Goal: Register for event/course

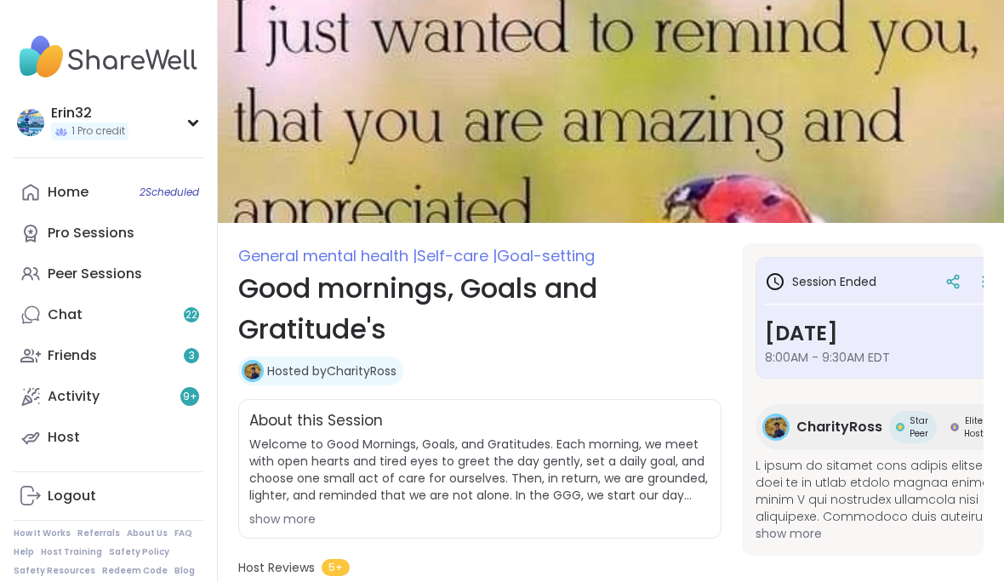
click at [171, 190] on span "2 Scheduled" at bounding box center [169, 192] width 60 height 14
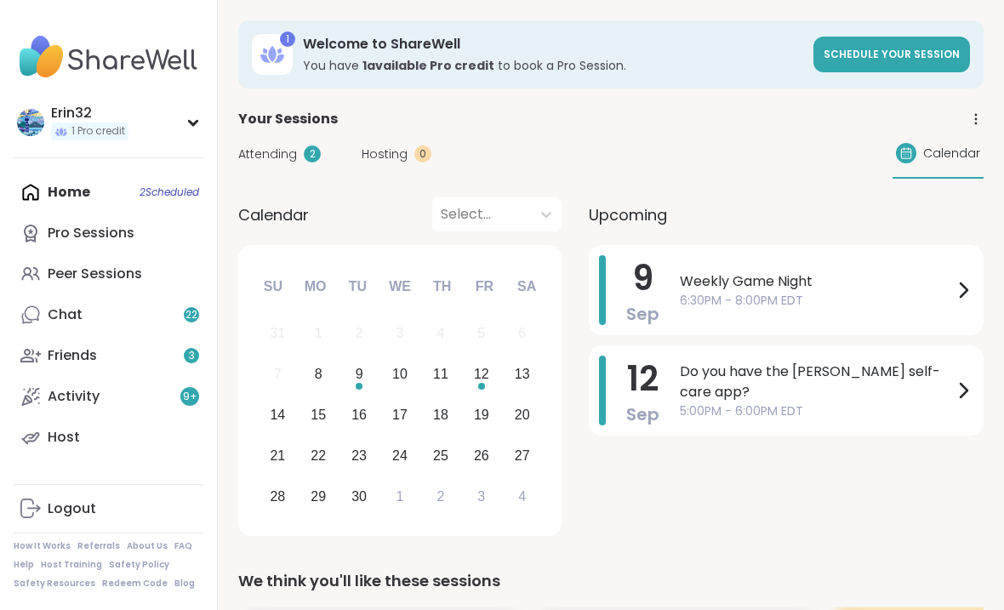
click at [158, 254] on link "Peer Sessions" at bounding box center [109, 273] width 190 height 41
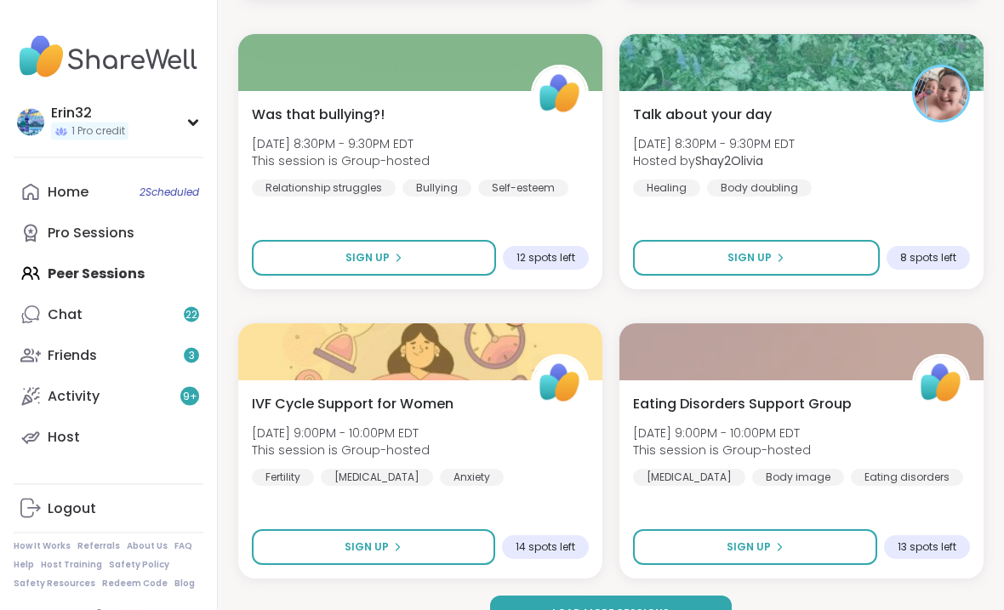
scroll to position [4922, 0]
click at [694, 581] on button "Load more sessions" at bounding box center [611, 614] width 242 height 36
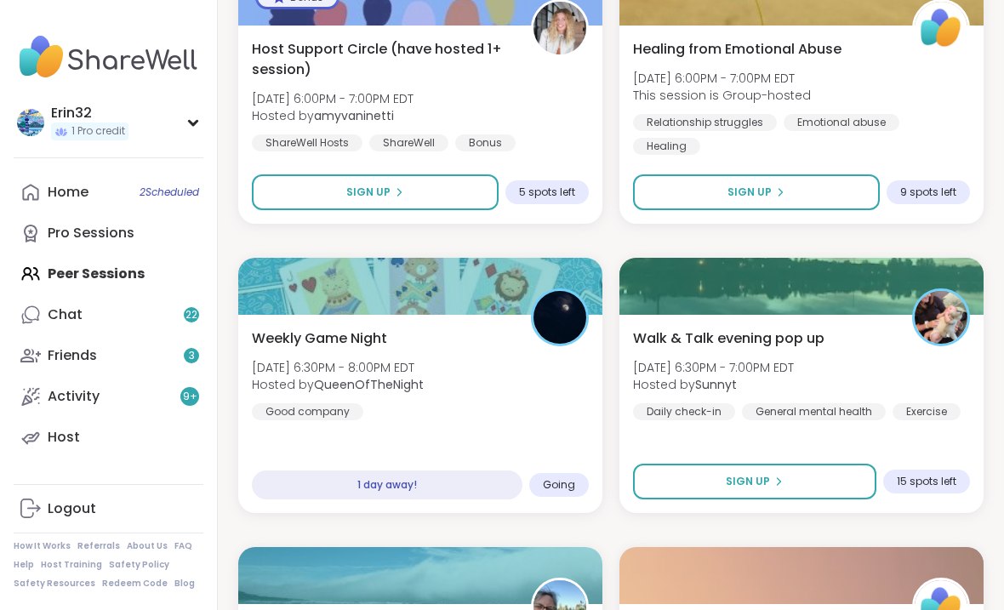
scroll to position [9612, 0]
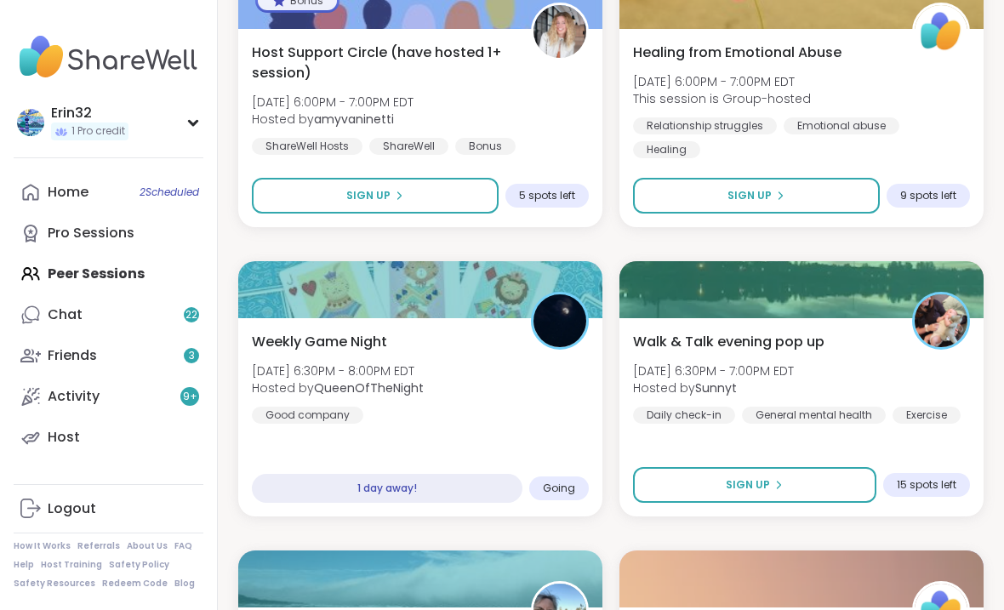
click at [490, 489] on div "1 day away!" at bounding box center [387, 488] width 270 height 29
click at [554, 447] on div "Weekly Game Night Tue, Sep 09 | 6:30PM - 8:00PM EDT Hosted by QueenOfTheNight G…" at bounding box center [420, 417] width 364 height 198
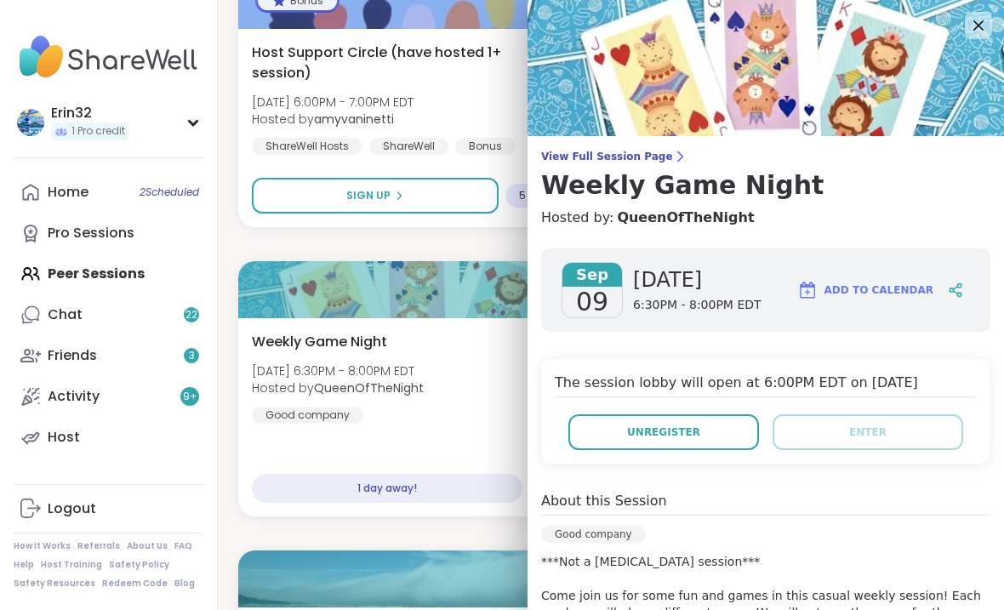
click at [983, 29] on icon at bounding box center [978, 25] width 20 height 20
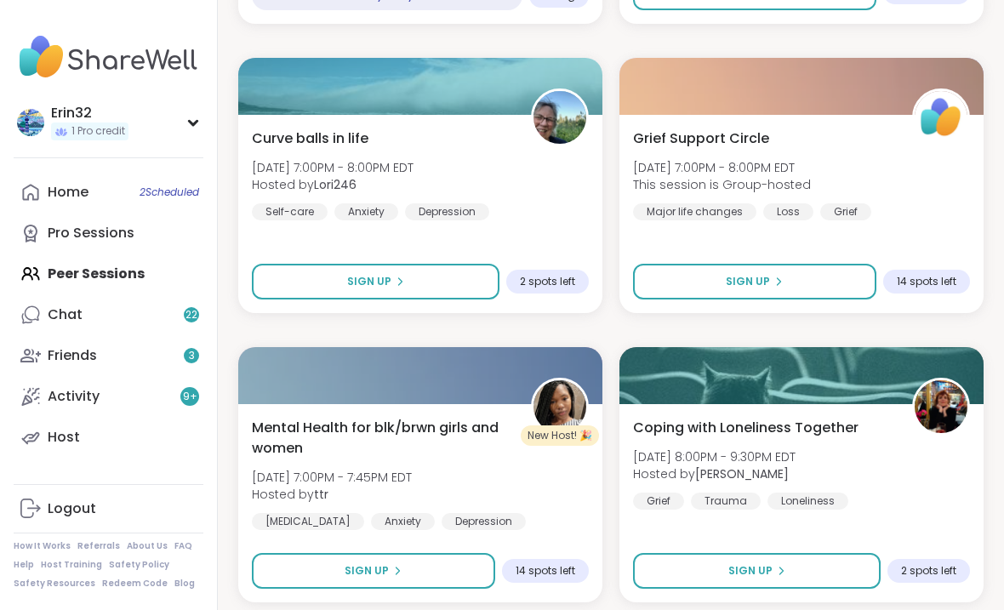
scroll to position [10127, 0]
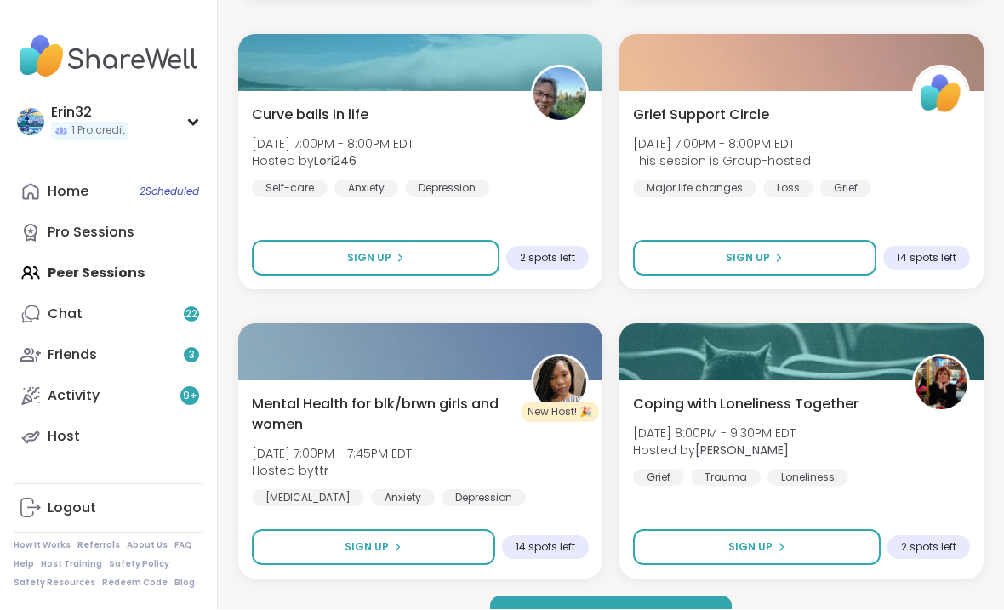
click at [703, 581] on button "Load more sessions" at bounding box center [611, 614] width 242 height 36
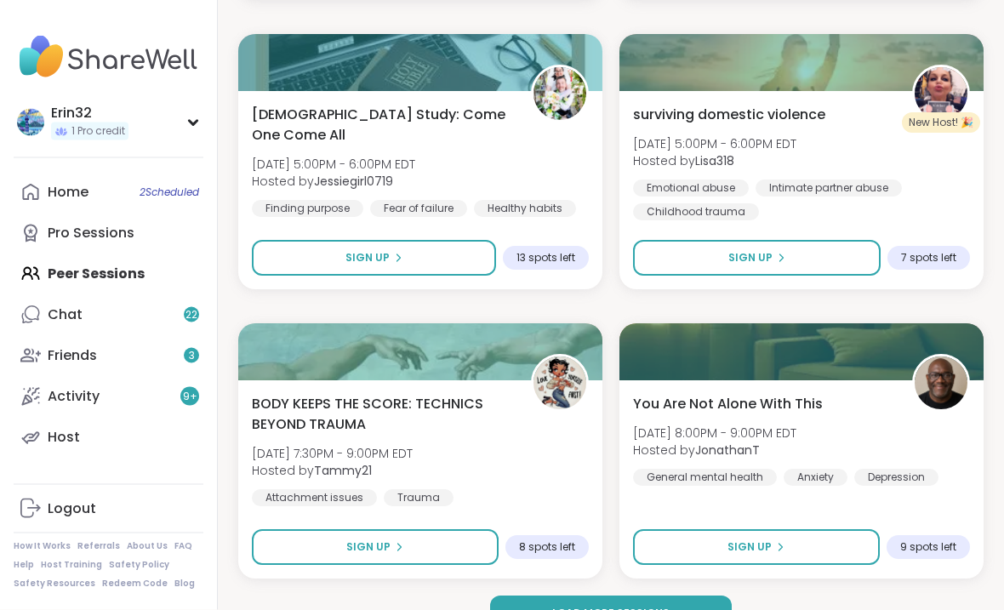
scroll to position [15334, 0]
click at [720, 581] on button "Load more sessions" at bounding box center [611, 614] width 242 height 36
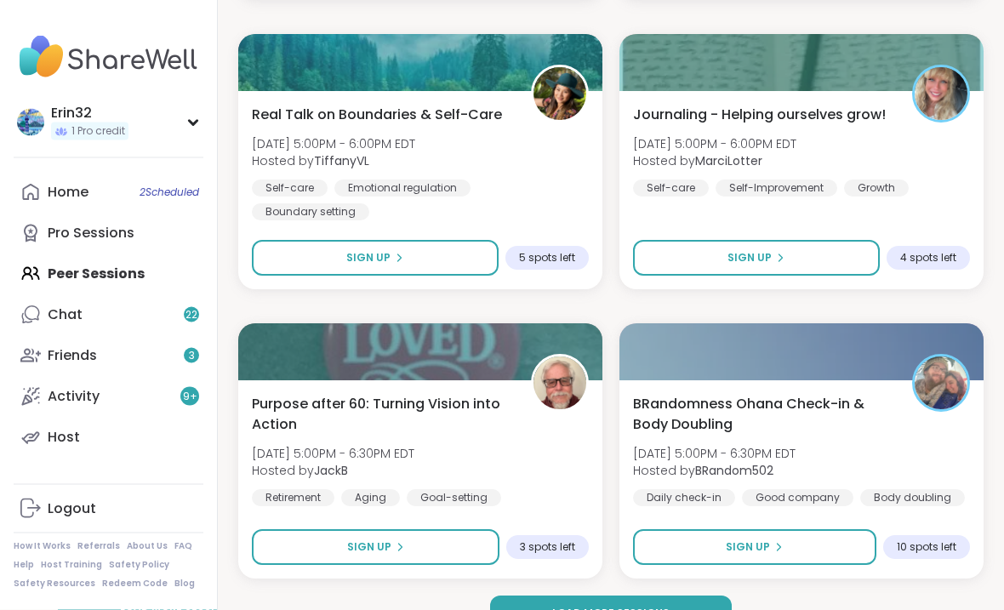
scroll to position [20539, 0]
click at [722, 581] on button "Load more sessions" at bounding box center [611, 614] width 242 height 36
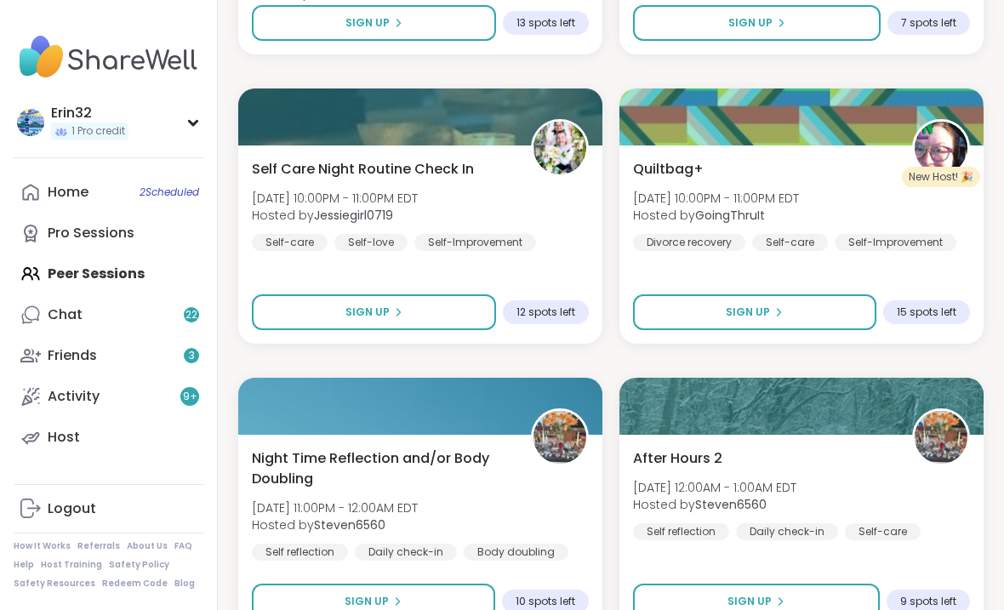
scroll to position [22504, 0]
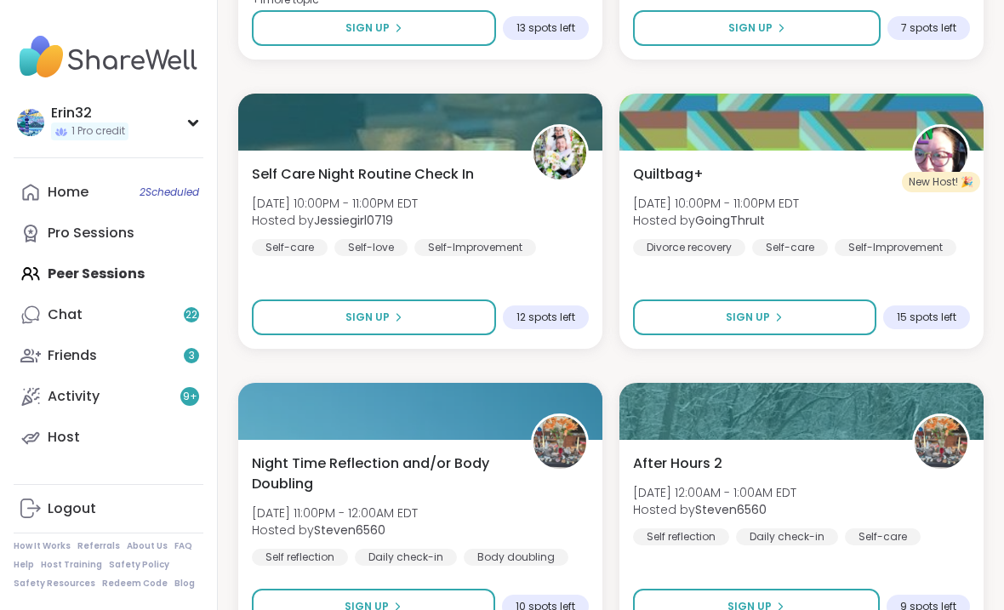
click at [860, 277] on div "Quiltbag+ Thu, Sep 11 | 10:00PM - 11:00PM EDT Hosted by GoingThruIt Divorce rec…" at bounding box center [801, 250] width 364 height 198
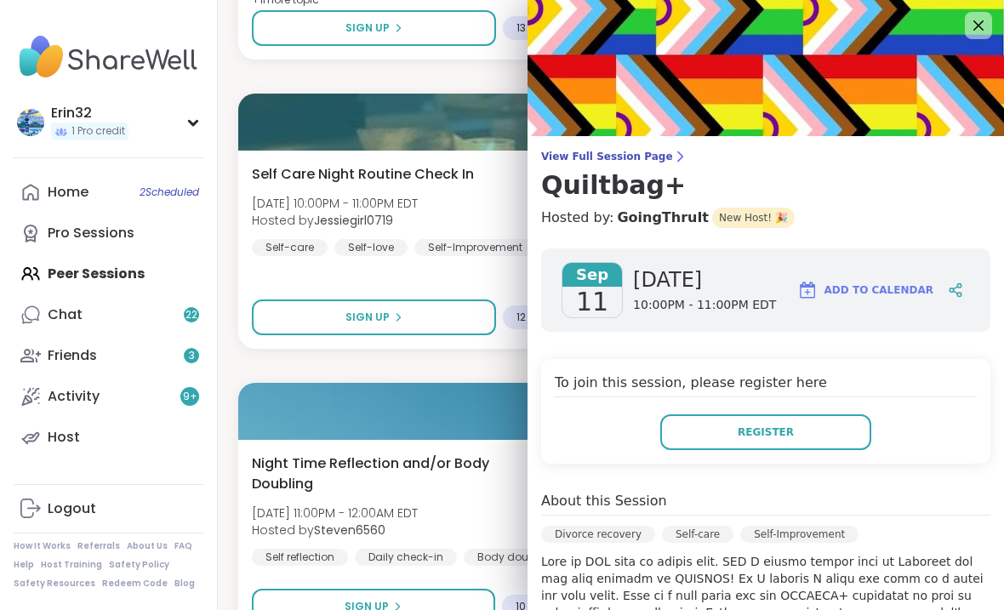
scroll to position [0, 0]
click at [978, 43] on img at bounding box center [765, 68] width 476 height 136
click at [982, 21] on icon at bounding box center [978, 25] width 10 height 10
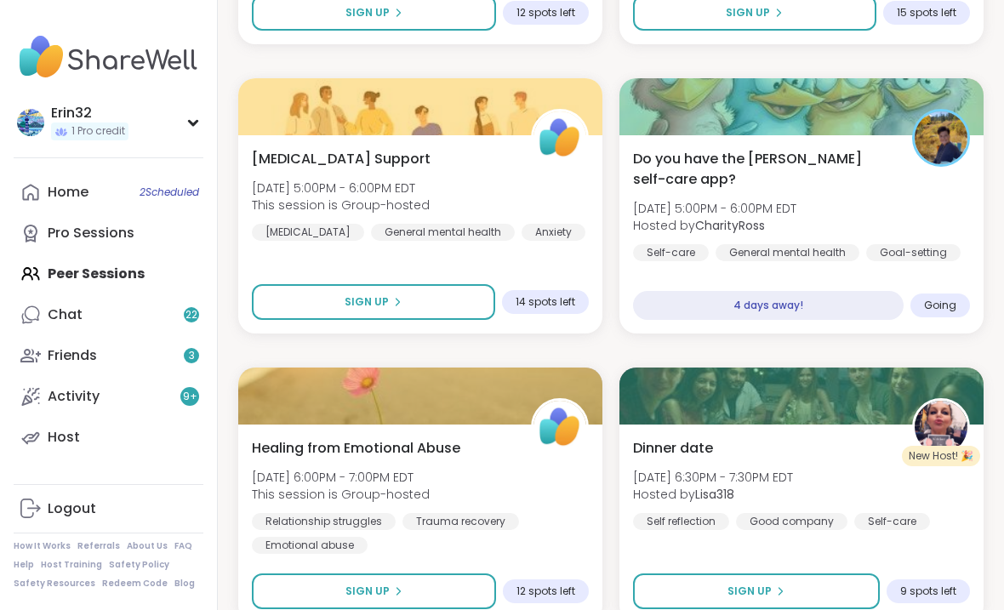
scroll to position [25744, 0]
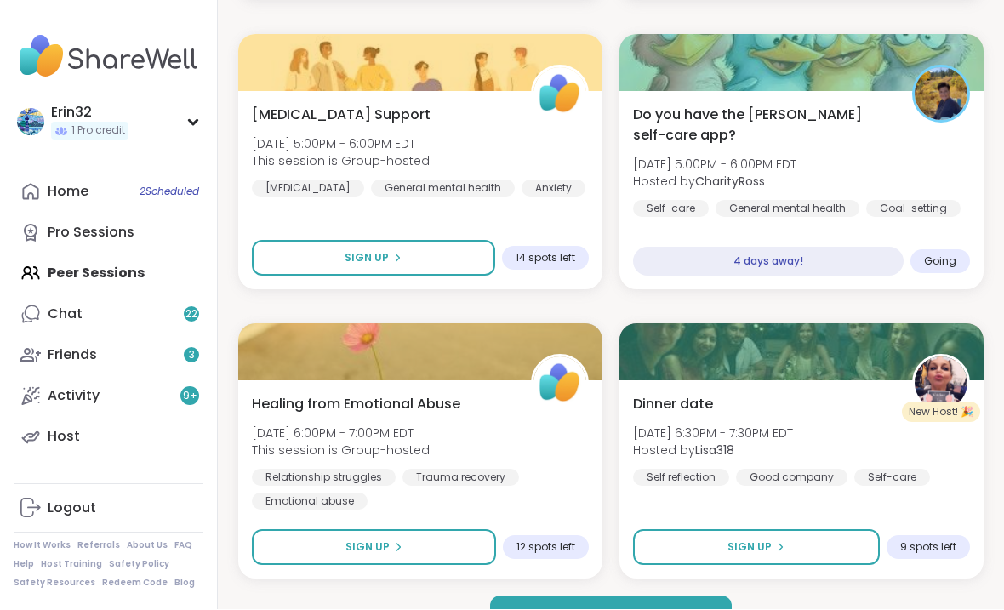
click at [675, 581] on button "Load more sessions" at bounding box center [611, 614] width 242 height 36
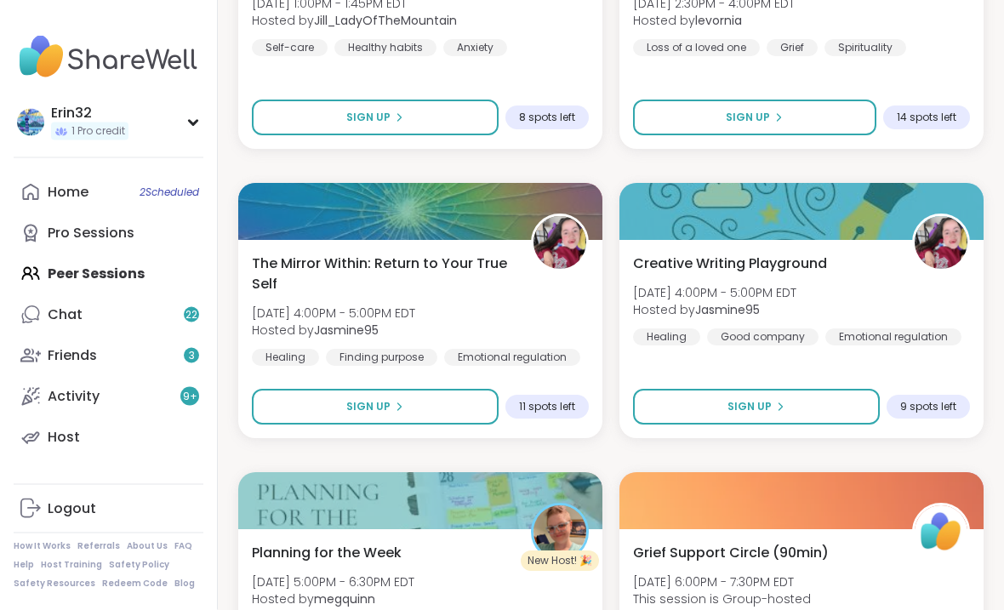
scroll to position [30802, 0]
click at [814, 422] on button "Sign Up" at bounding box center [756, 407] width 247 height 36
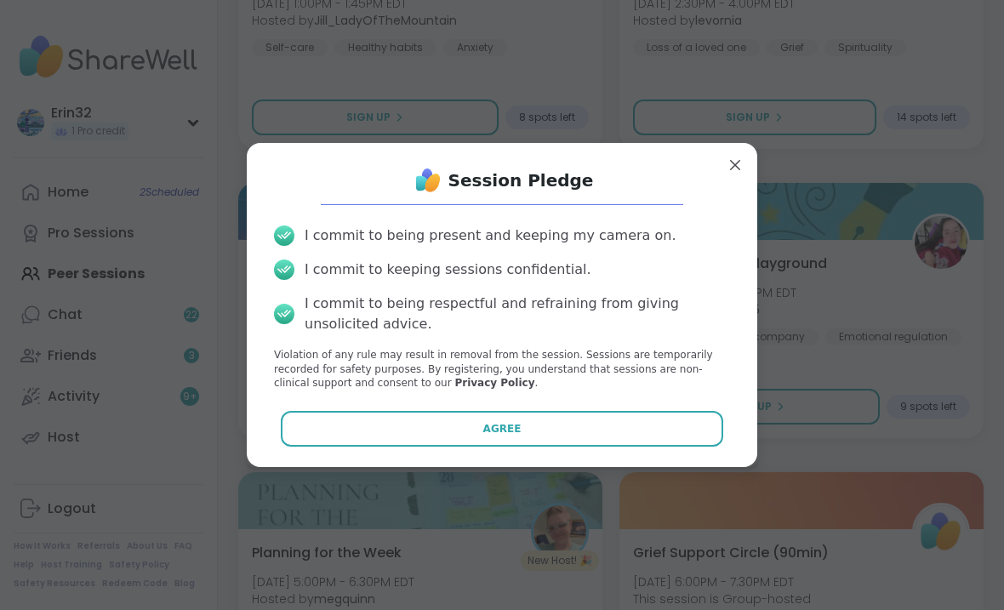
click at [698, 447] on button "Agree" at bounding box center [502, 429] width 443 height 36
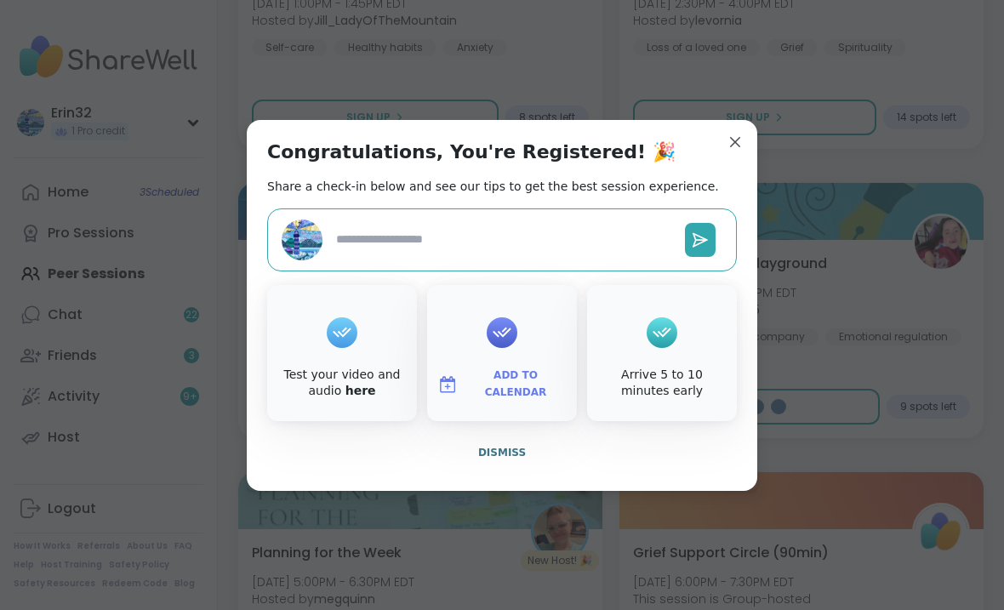
type textarea "*"
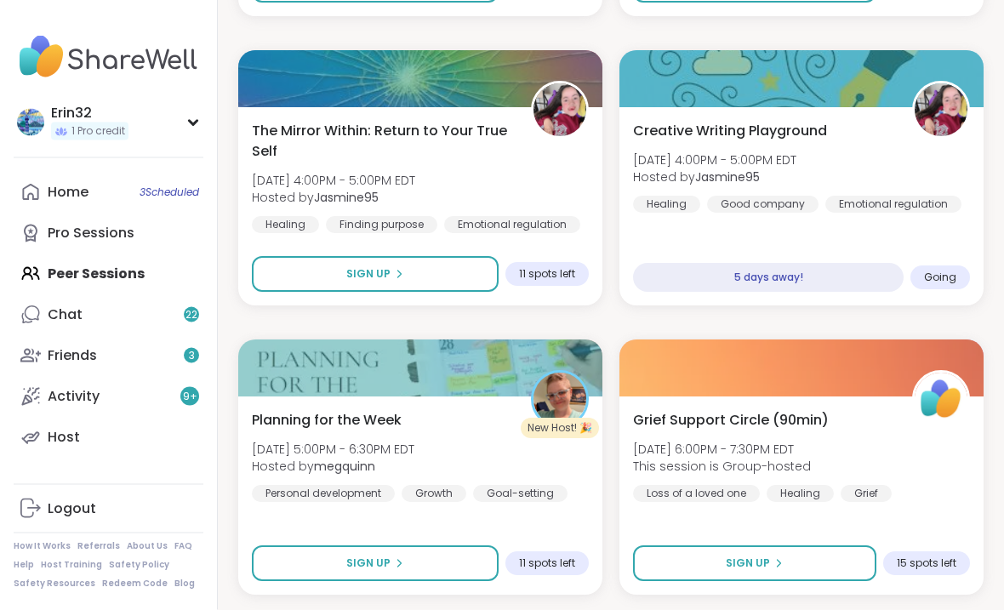
scroll to position [30950, 0]
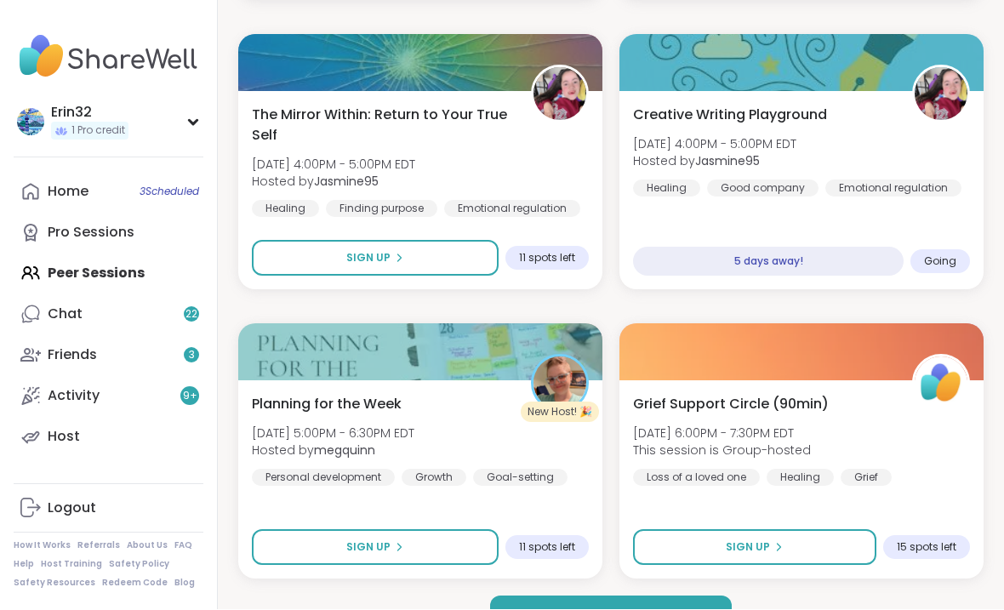
click at [675, 581] on button "Load more sessions" at bounding box center [611, 614] width 242 height 36
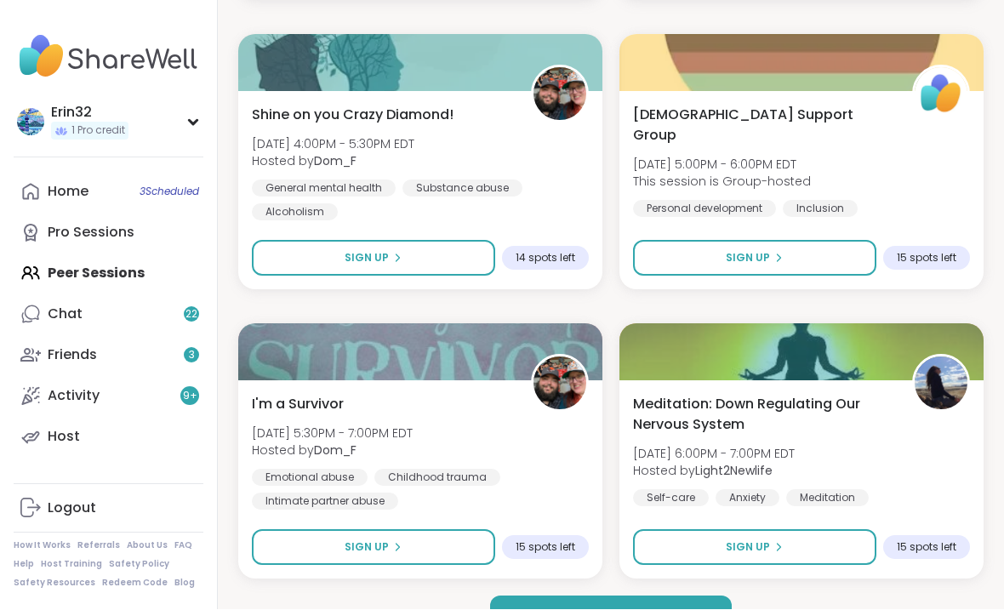
click at [671, 581] on button "Load more sessions" at bounding box center [611, 614] width 242 height 36
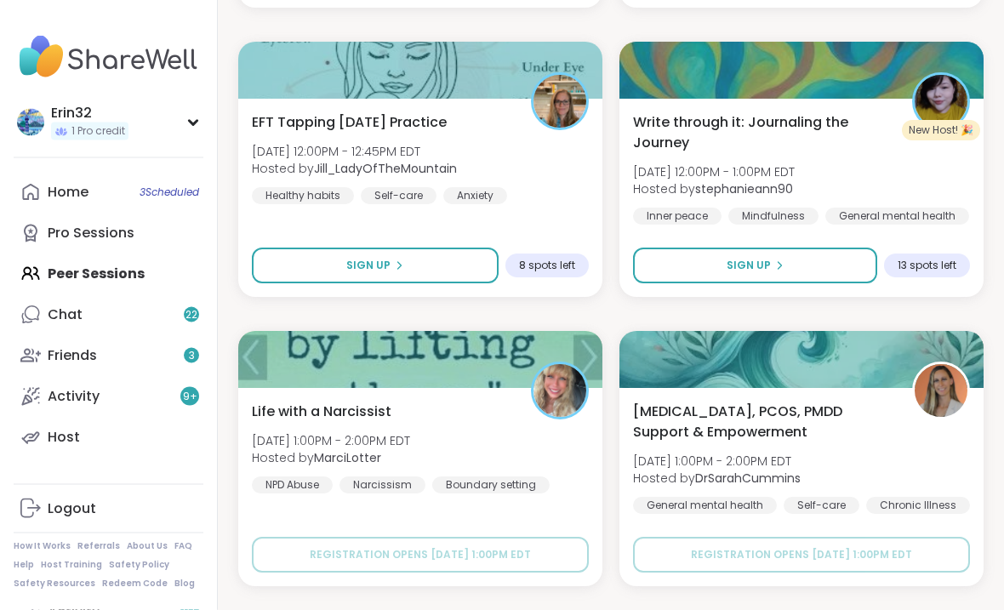
scroll to position [40782, 0]
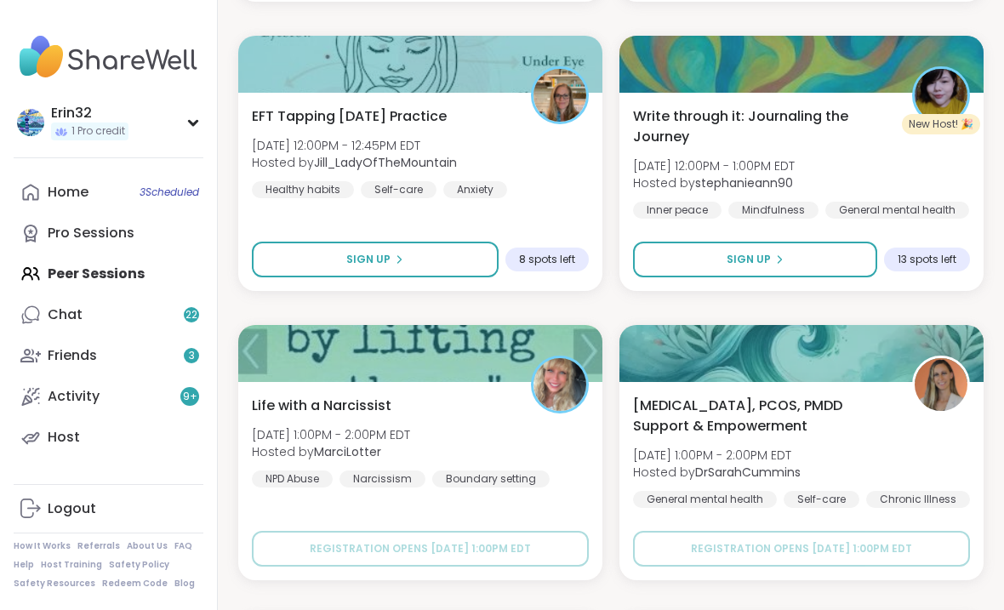
click at [820, 257] on button "Sign Up" at bounding box center [755, 260] width 244 height 36
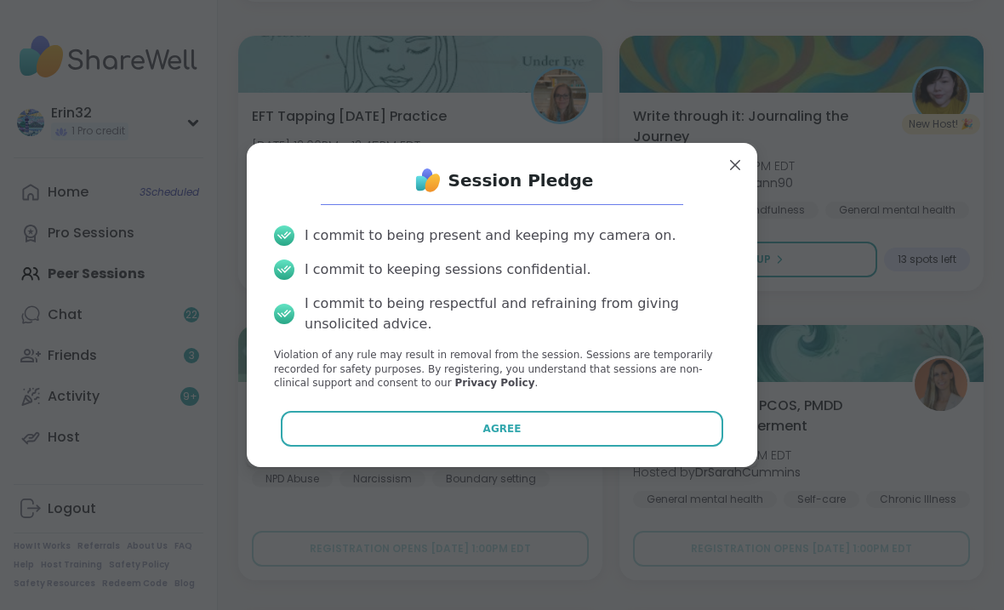
click at [749, 177] on div "Session Pledge I commit to being present and keeping my camera on. I commit to …" at bounding box center [502, 305] width 510 height 324
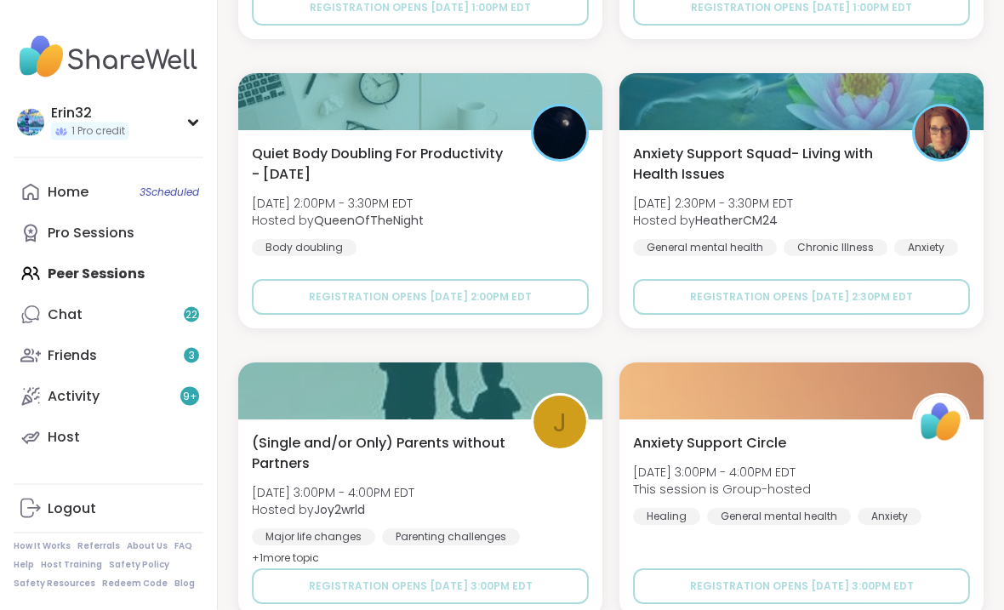
scroll to position [41361, 0]
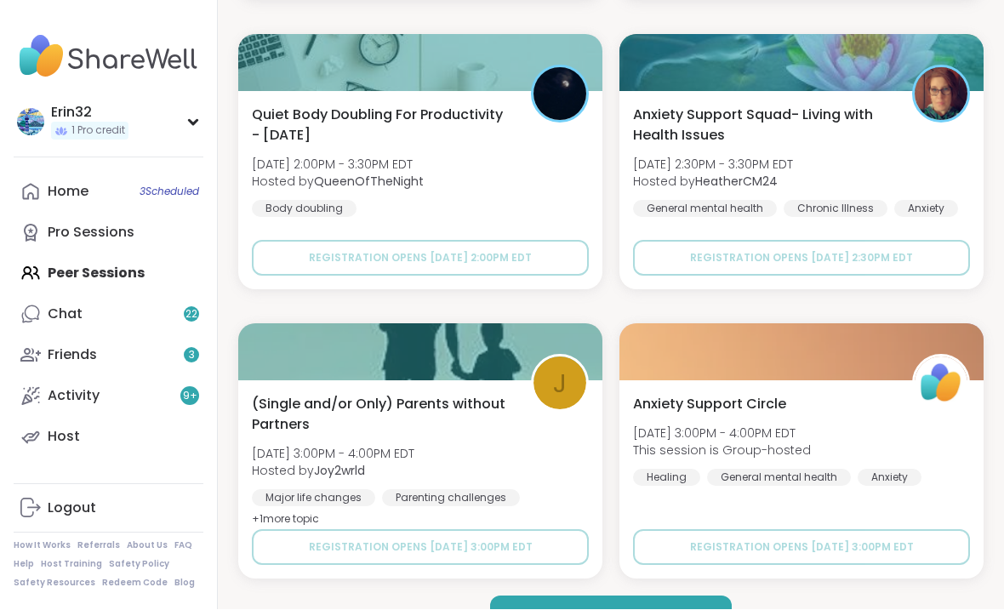
click at [692, 581] on button "Load more sessions" at bounding box center [611, 614] width 242 height 36
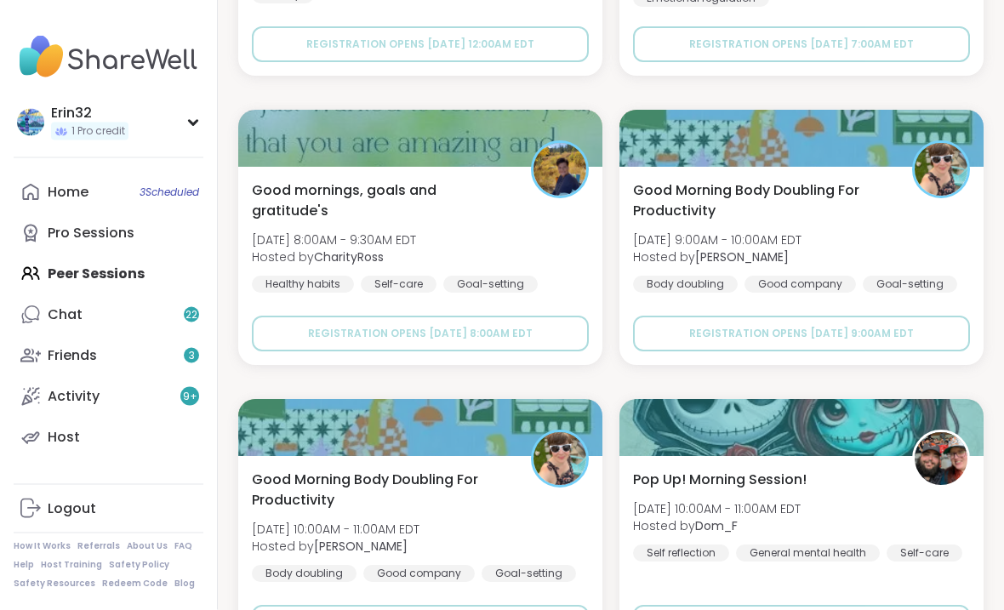
scroll to position [45916, 0]
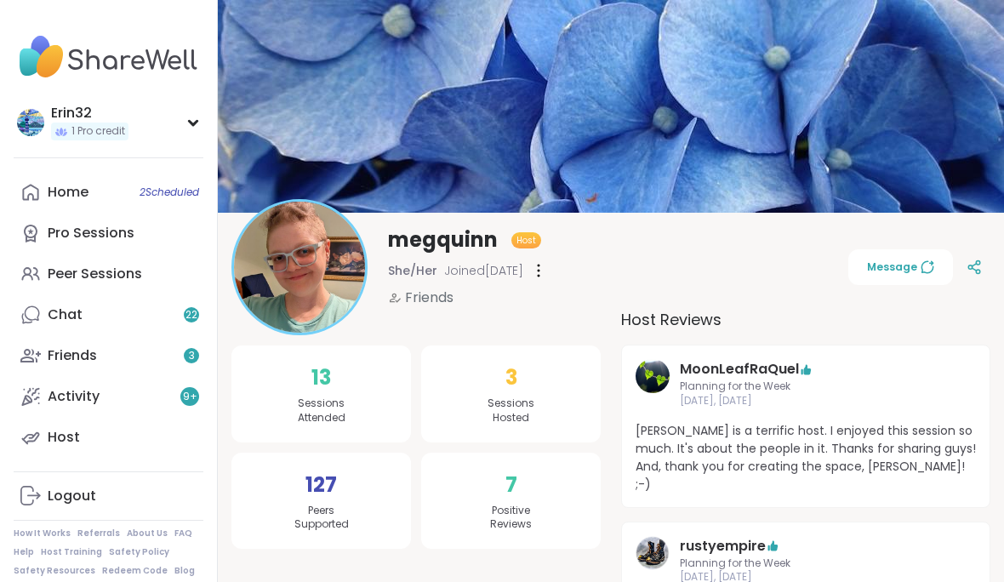
click at [154, 208] on link "Home 2 Scheduled" at bounding box center [109, 192] width 190 height 41
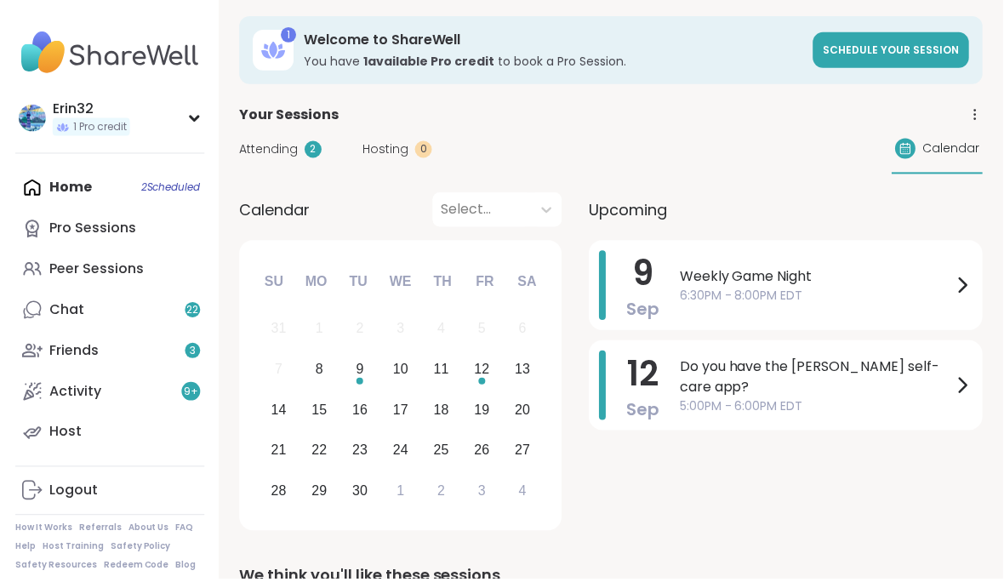
scroll to position [7, 0]
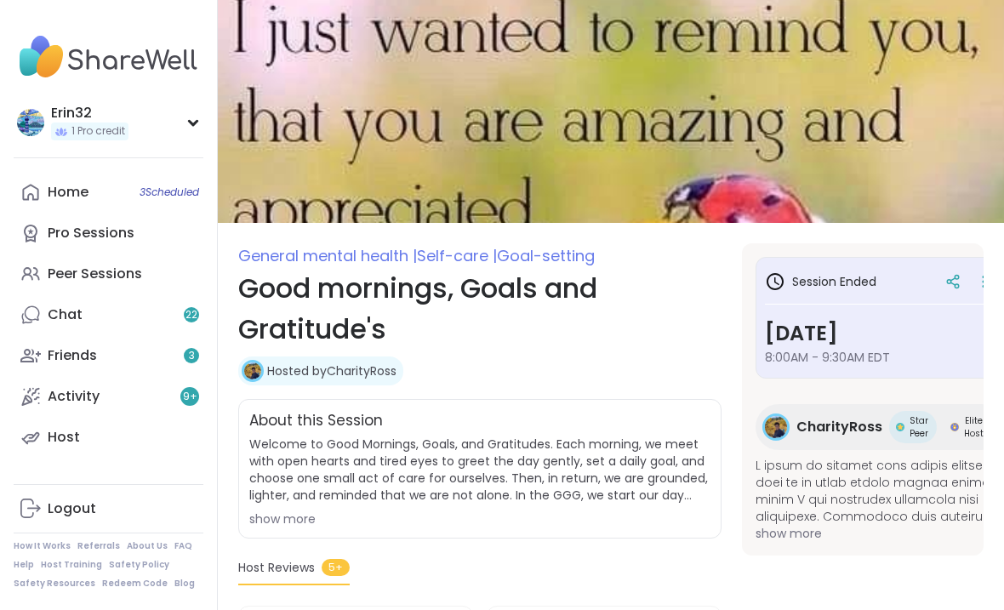
scroll to position [3, 0]
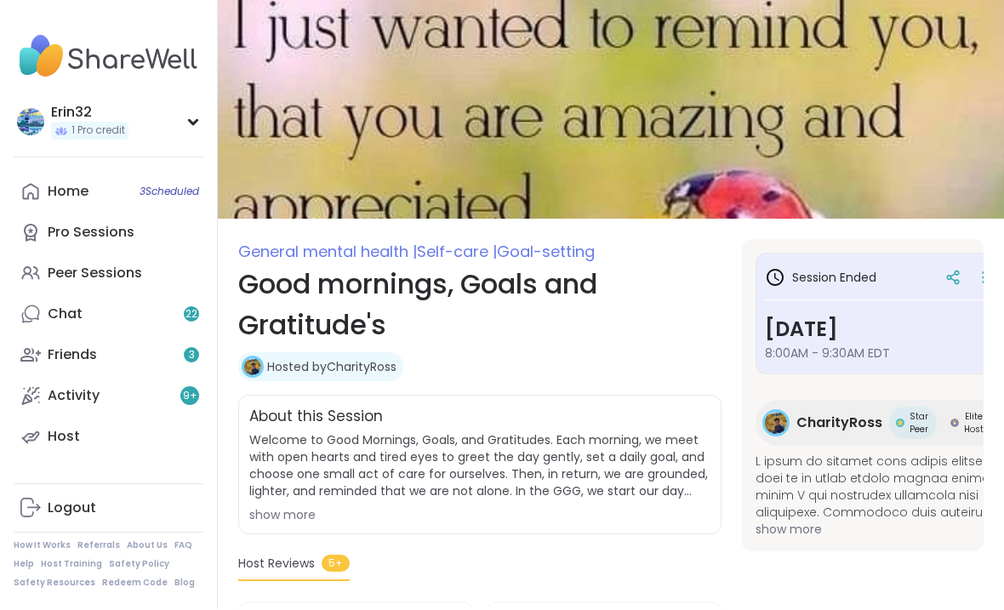
click at [166, 176] on link "Home 3 Scheduled" at bounding box center [109, 192] width 190 height 41
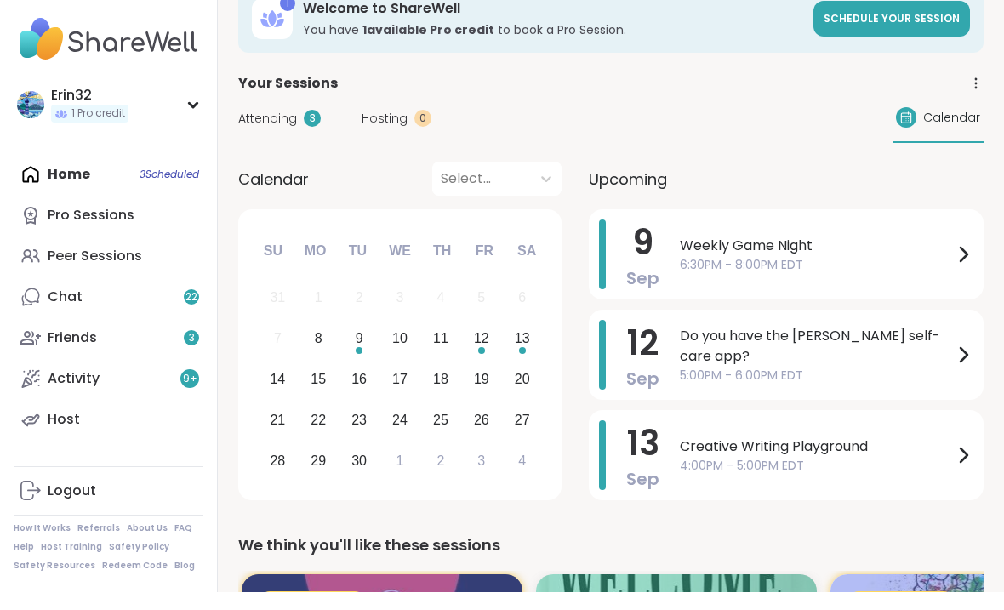
scroll to position [18, 0]
